Goal: Information Seeking & Learning: Learn about a topic

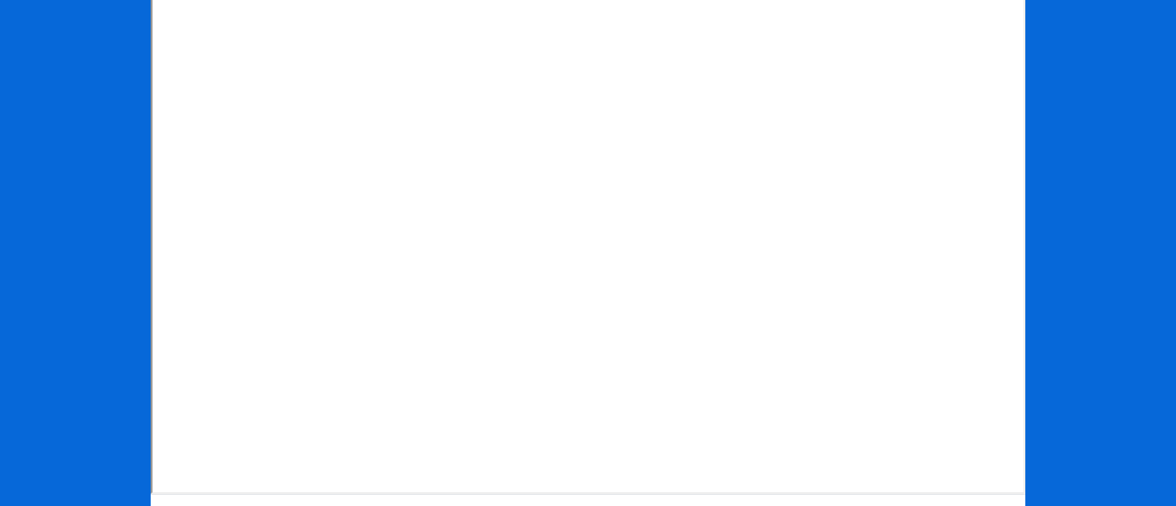
scroll to position [367, 0]
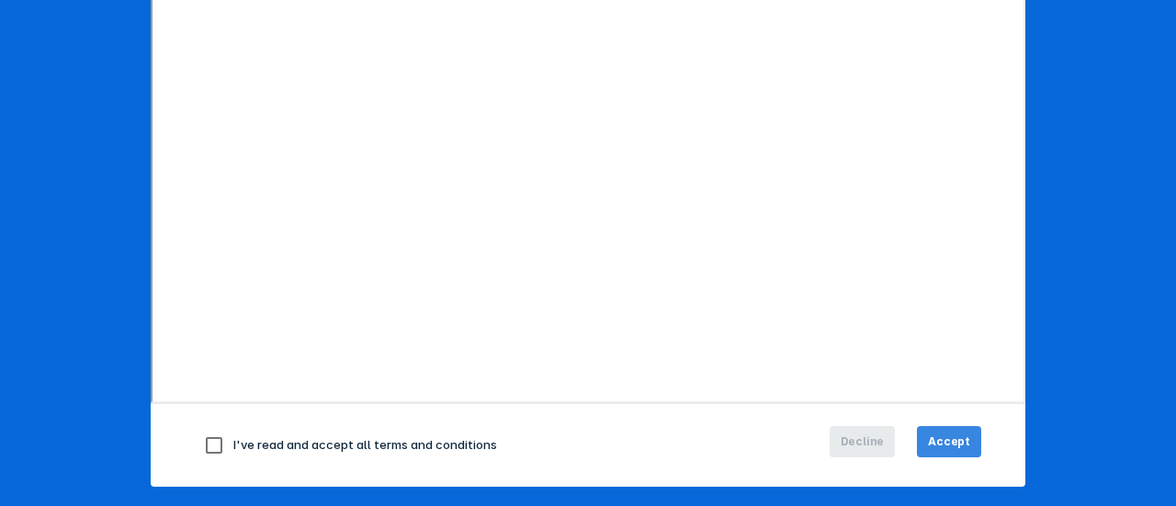
click at [940, 445] on span "Accept" at bounding box center [949, 442] width 42 height 17
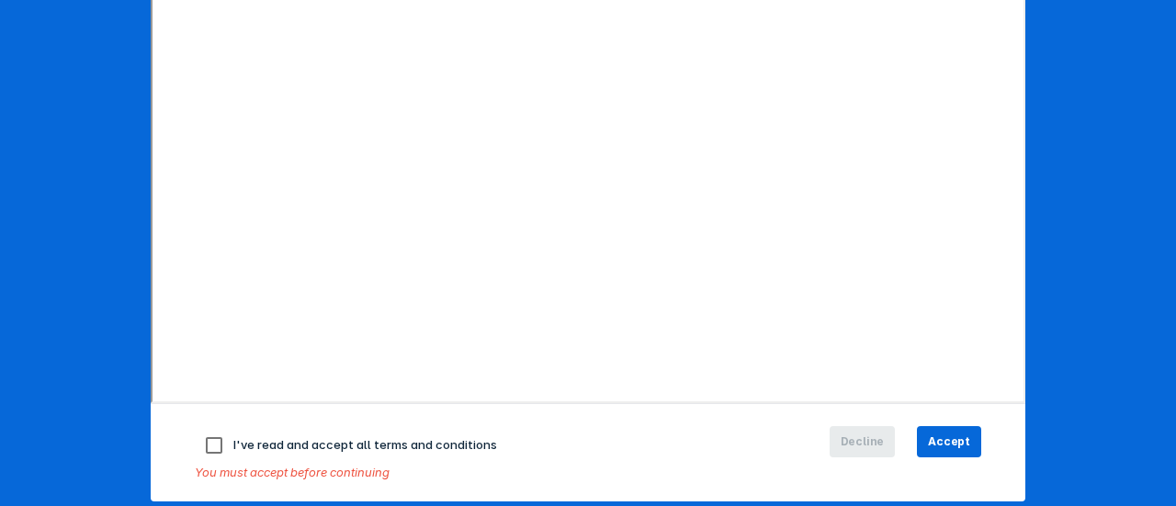
click at [197, 445] on input "checkbox" at bounding box center [214, 445] width 39 height 39
checkbox input "true"
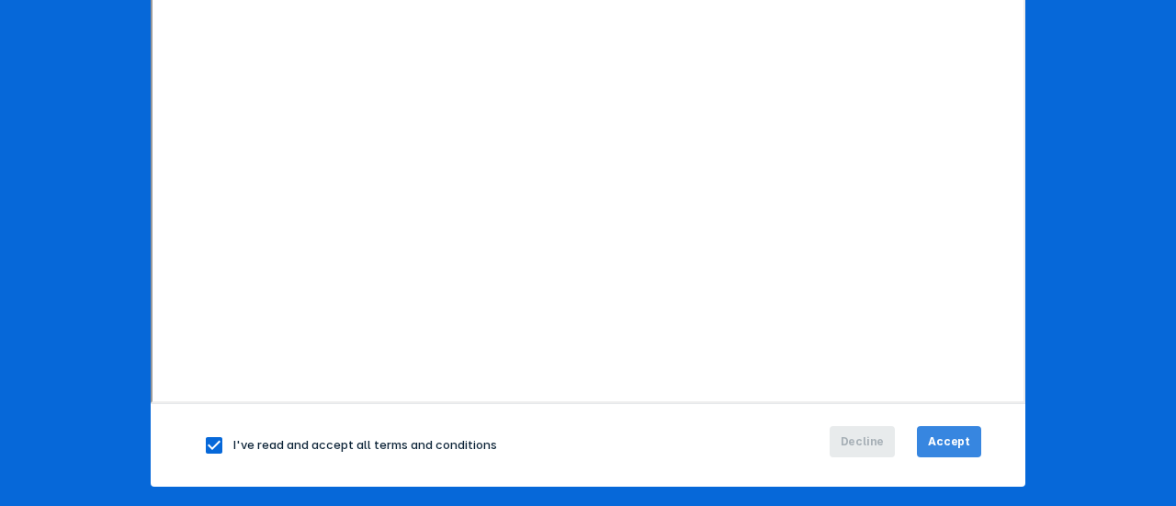
click at [963, 438] on span "Accept" at bounding box center [949, 442] width 42 height 17
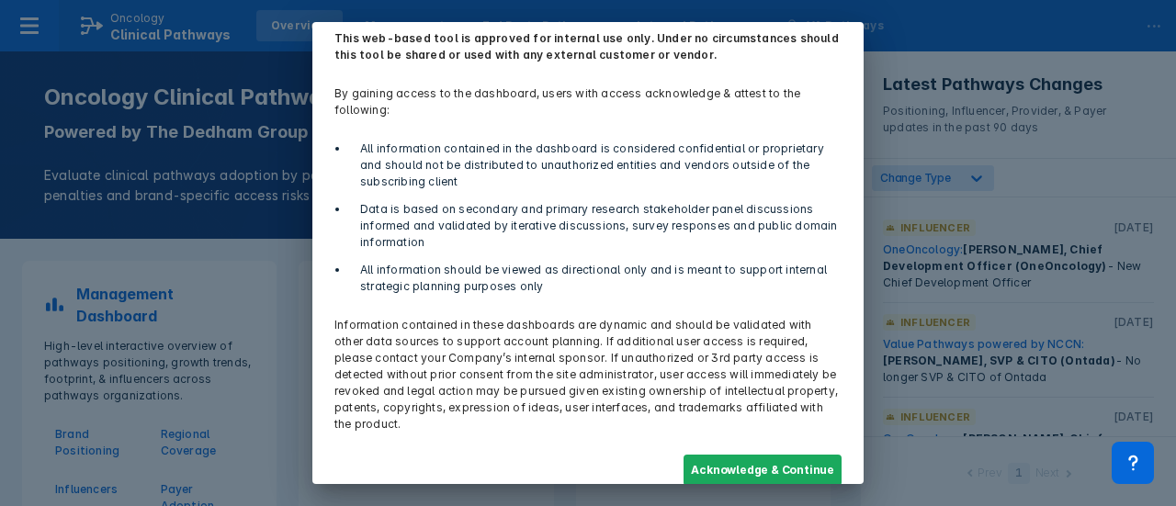
scroll to position [81, 0]
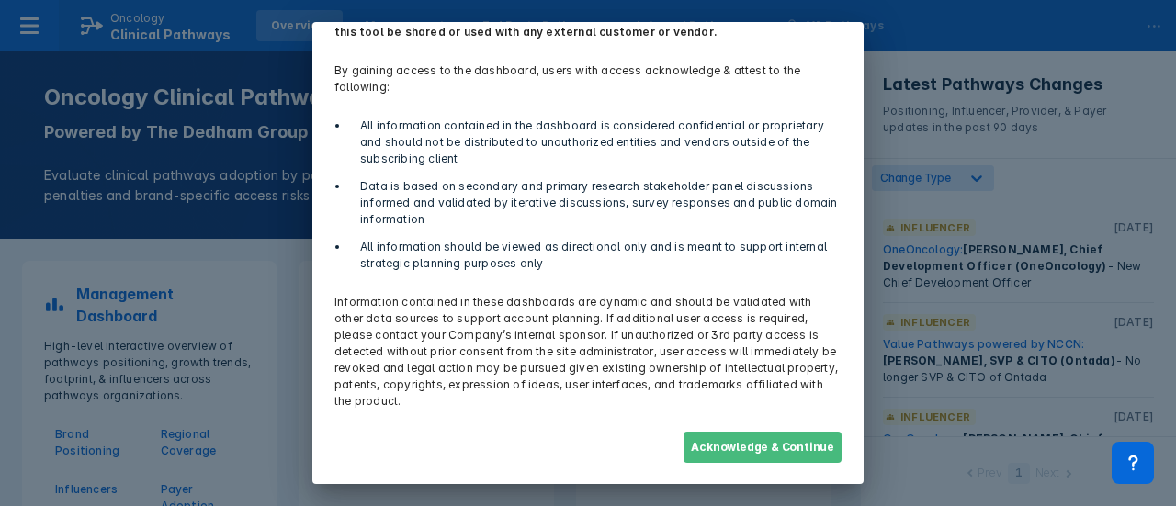
click at [780, 449] on button "Acknowledge & Continue" at bounding box center [763, 447] width 158 height 31
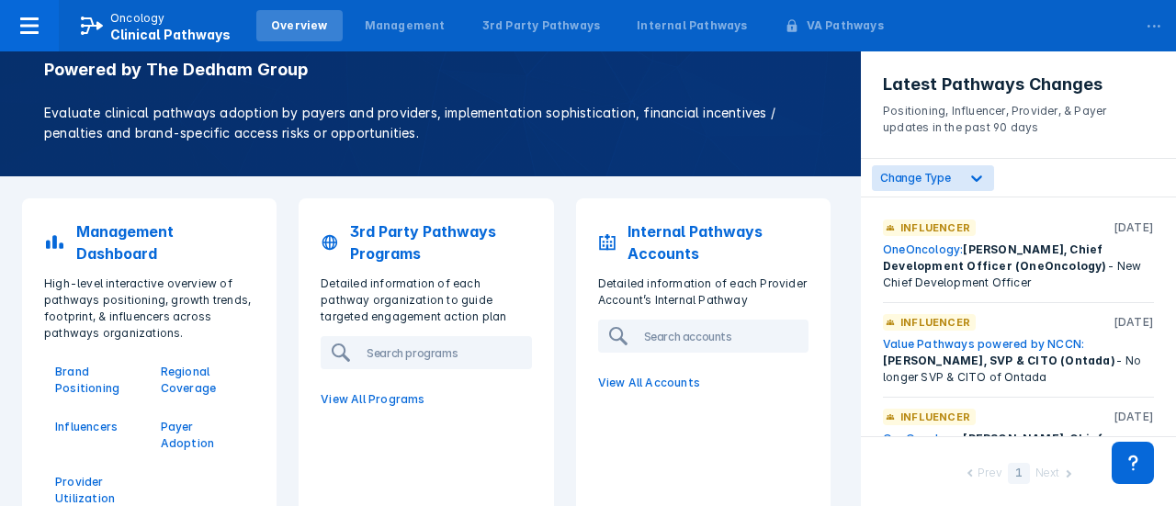
scroll to position [92, 0]
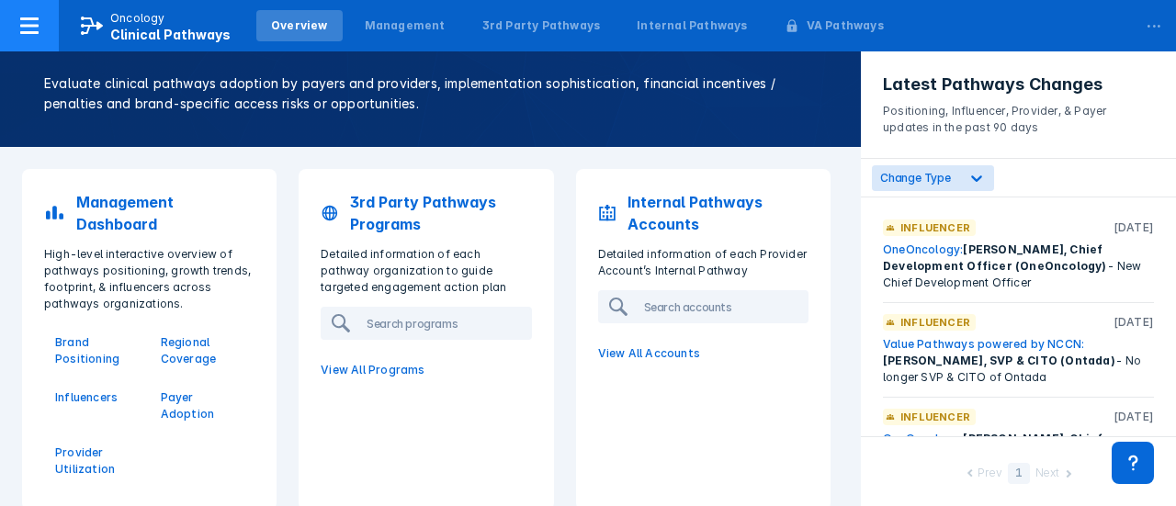
click at [20, 35] on icon at bounding box center [29, 26] width 22 height 22
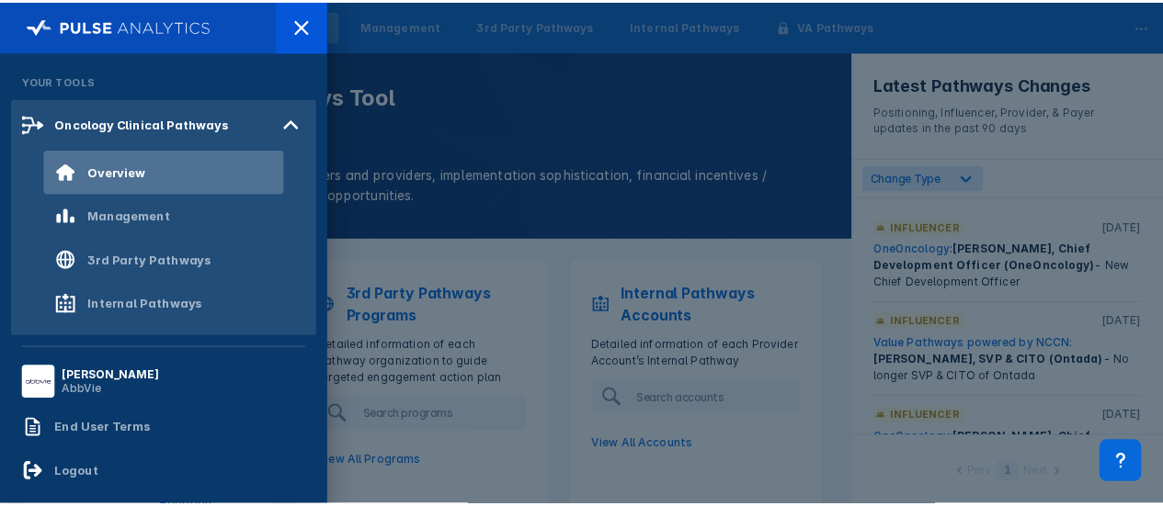
scroll to position [88, 0]
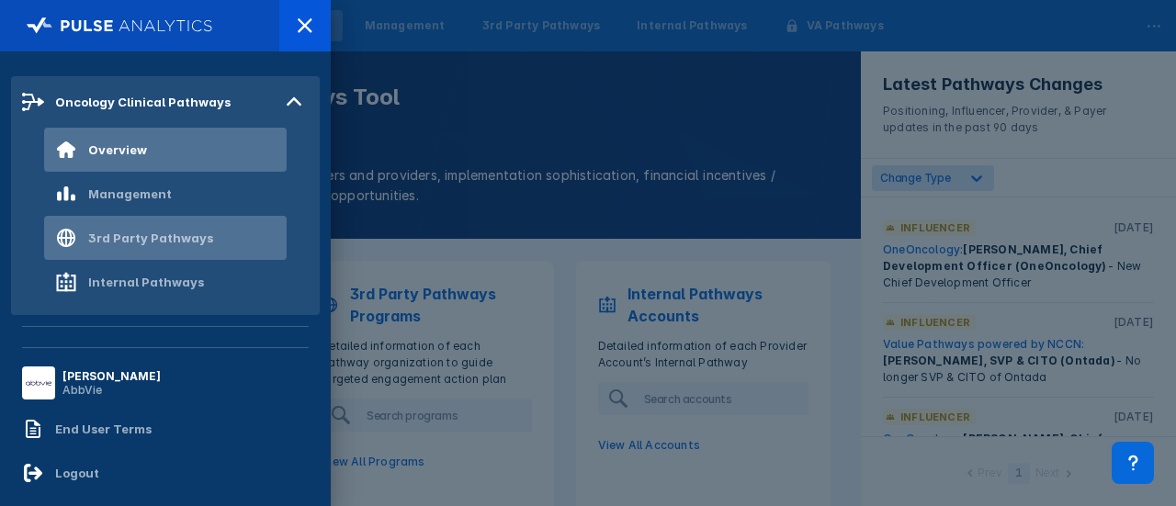
click at [136, 234] on div "3rd Party Pathways" at bounding box center [150, 238] width 125 height 15
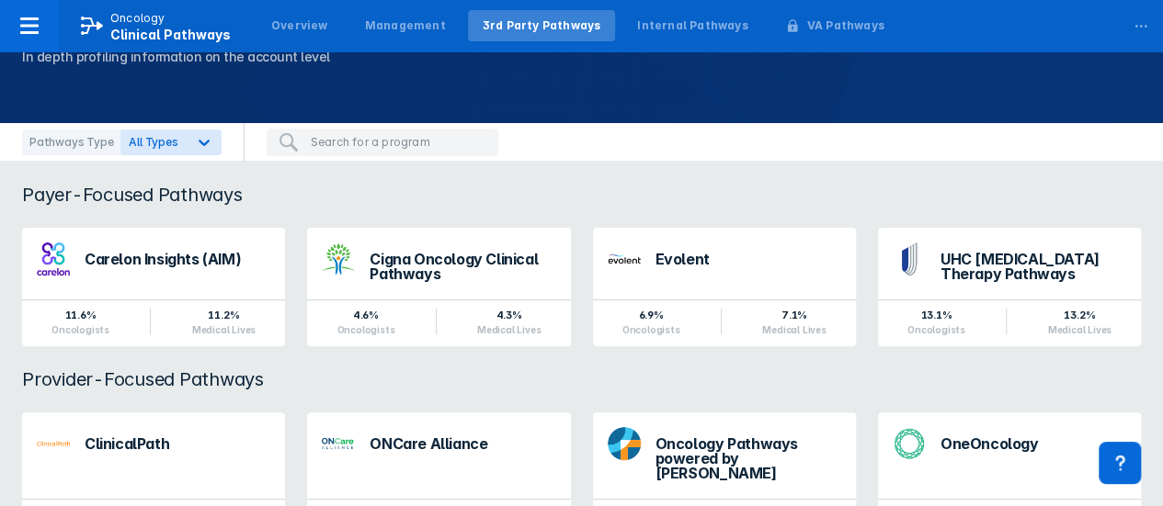
scroll to position [184, 0]
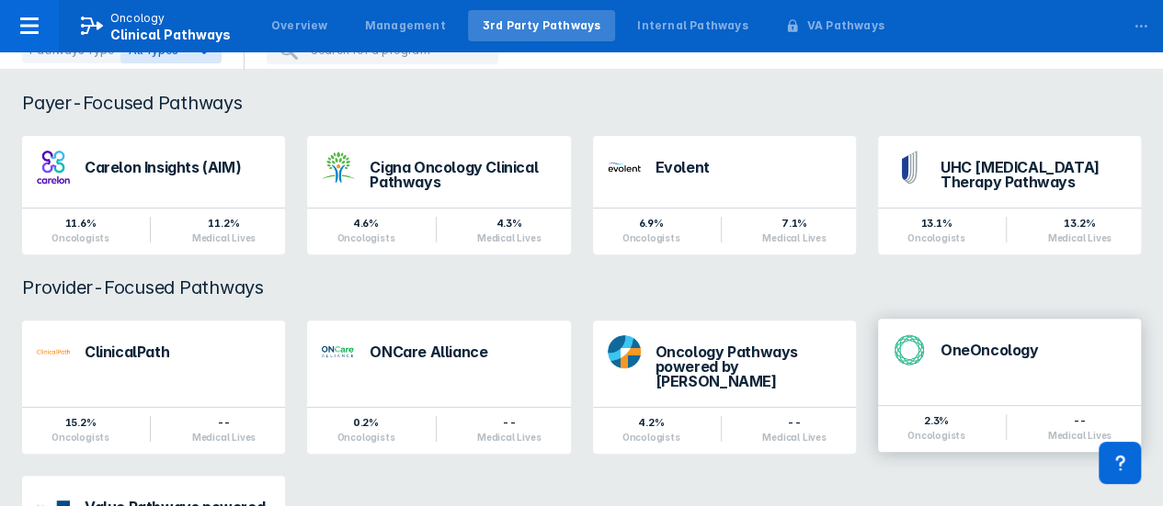
click at [984, 348] on div "OneOncology" at bounding box center [1033, 350] width 186 height 15
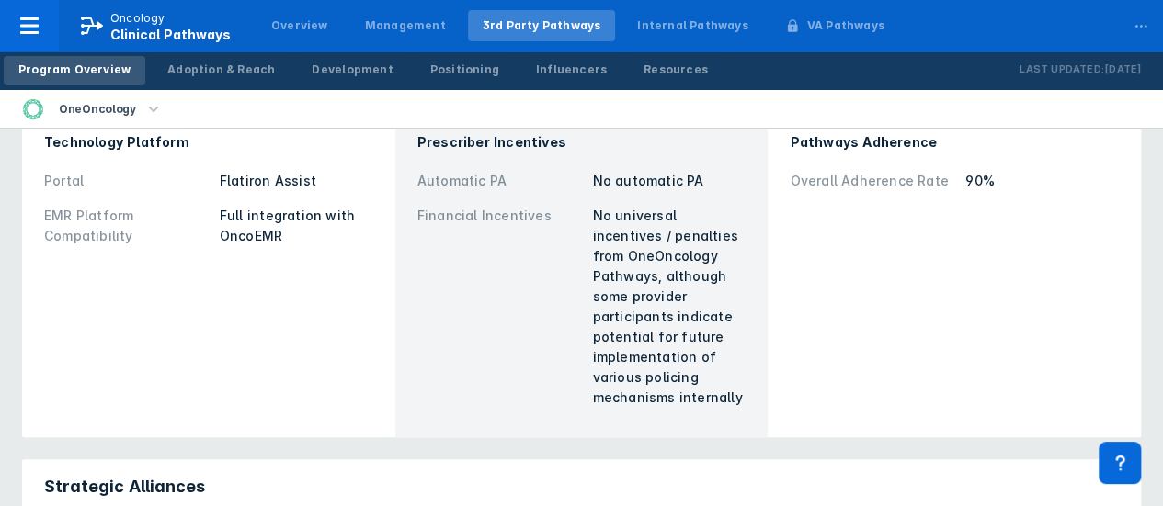
scroll to position [551, 0]
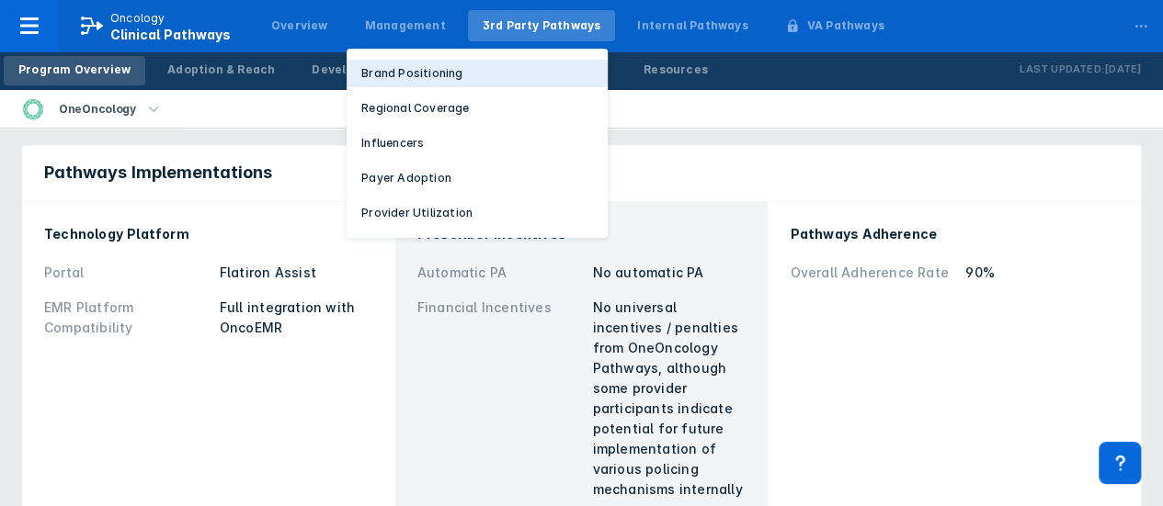
click at [401, 71] on p "Brand Positioning" at bounding box center [411, 73] width 101 height 17
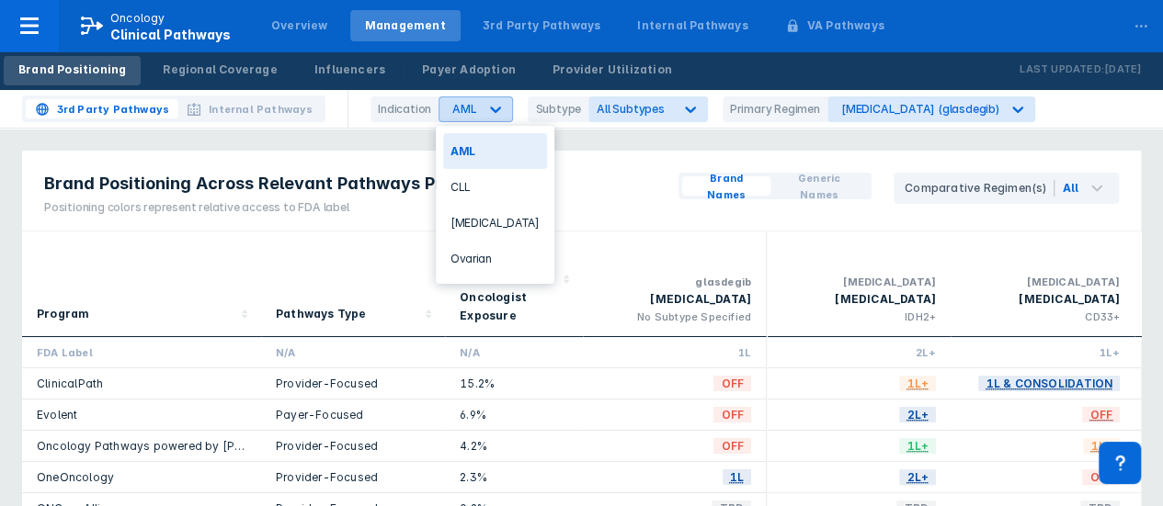
click at [494, 109] on icon at bounding box center [496, 110] width 11 height 6
click at [478, 226] on div "NSCLC" at bounding box center [495, 223] width 104 height 36
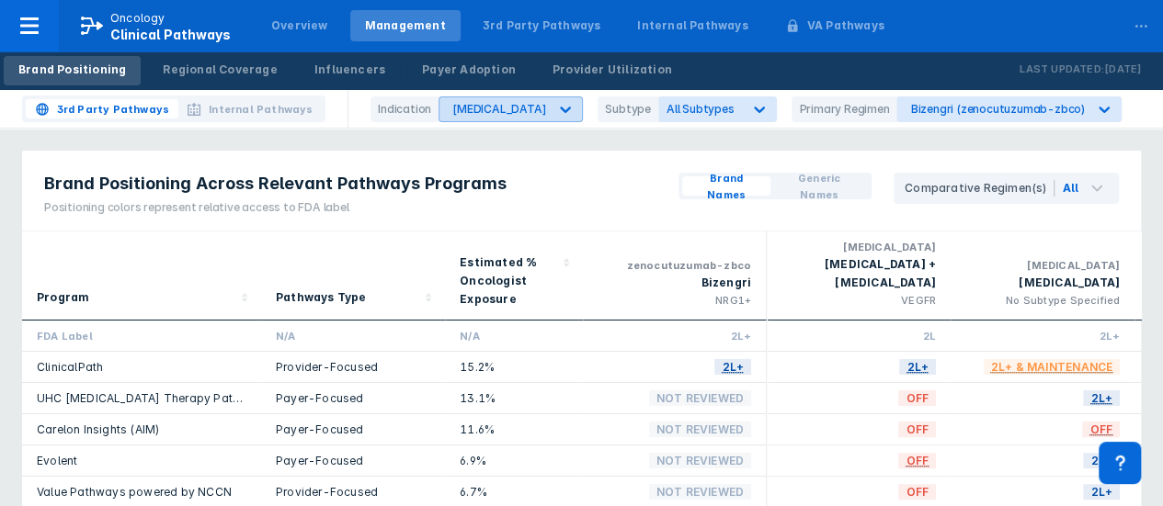
click at [560, 110] on icon at bounding box center [565, 110] width 11 height 6
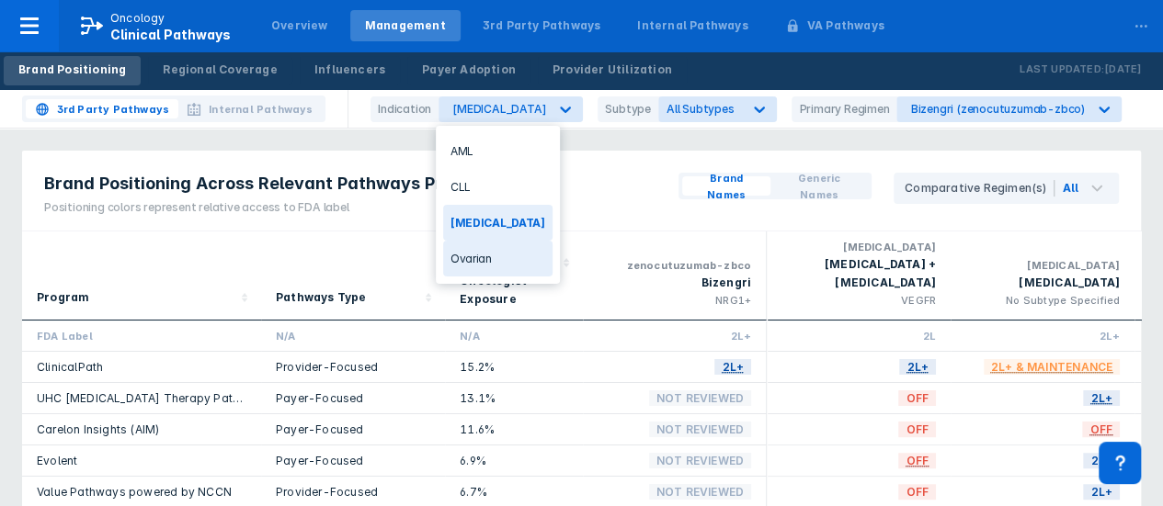
click at [475, 256] on div "Ovarian" at bounding box center [497, 259] width 109 height 36
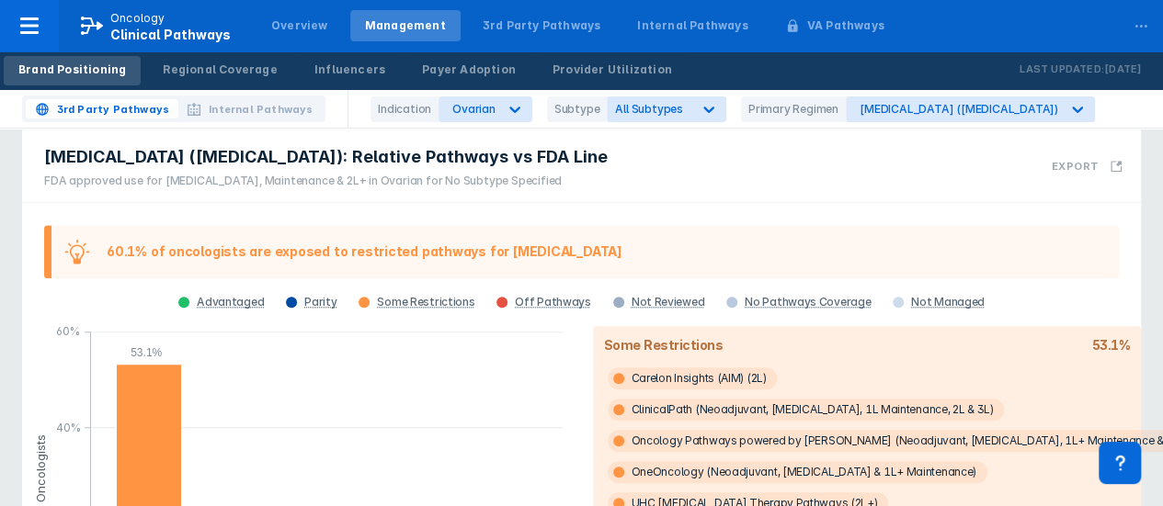
scroll to position [643, 0]
